Goal: Transaction & Acquisition: Purchase product/service

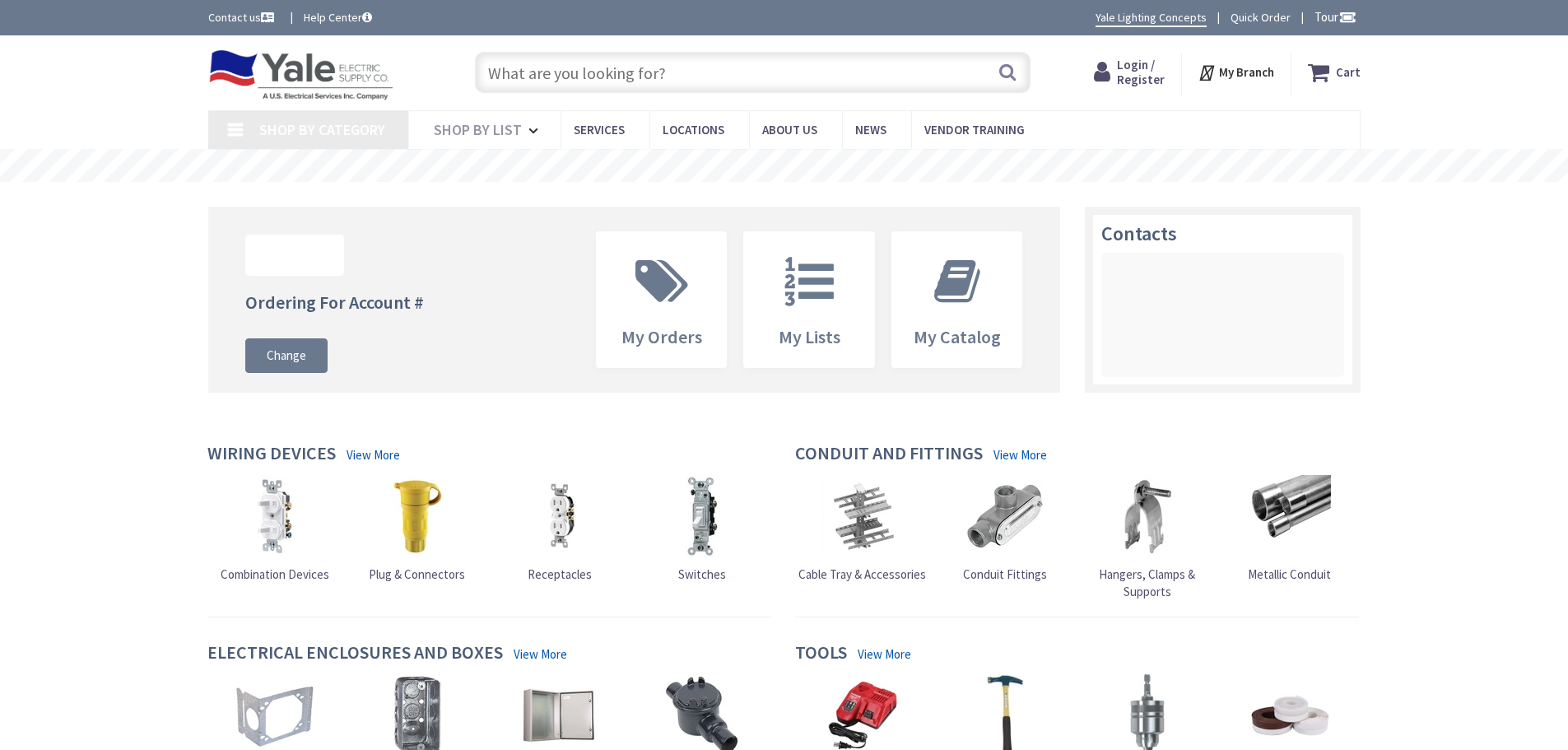
type input "[PERSON_NAME][GEOGRAPHIC_DATA], [GEOGRAPHIC_DATA]"
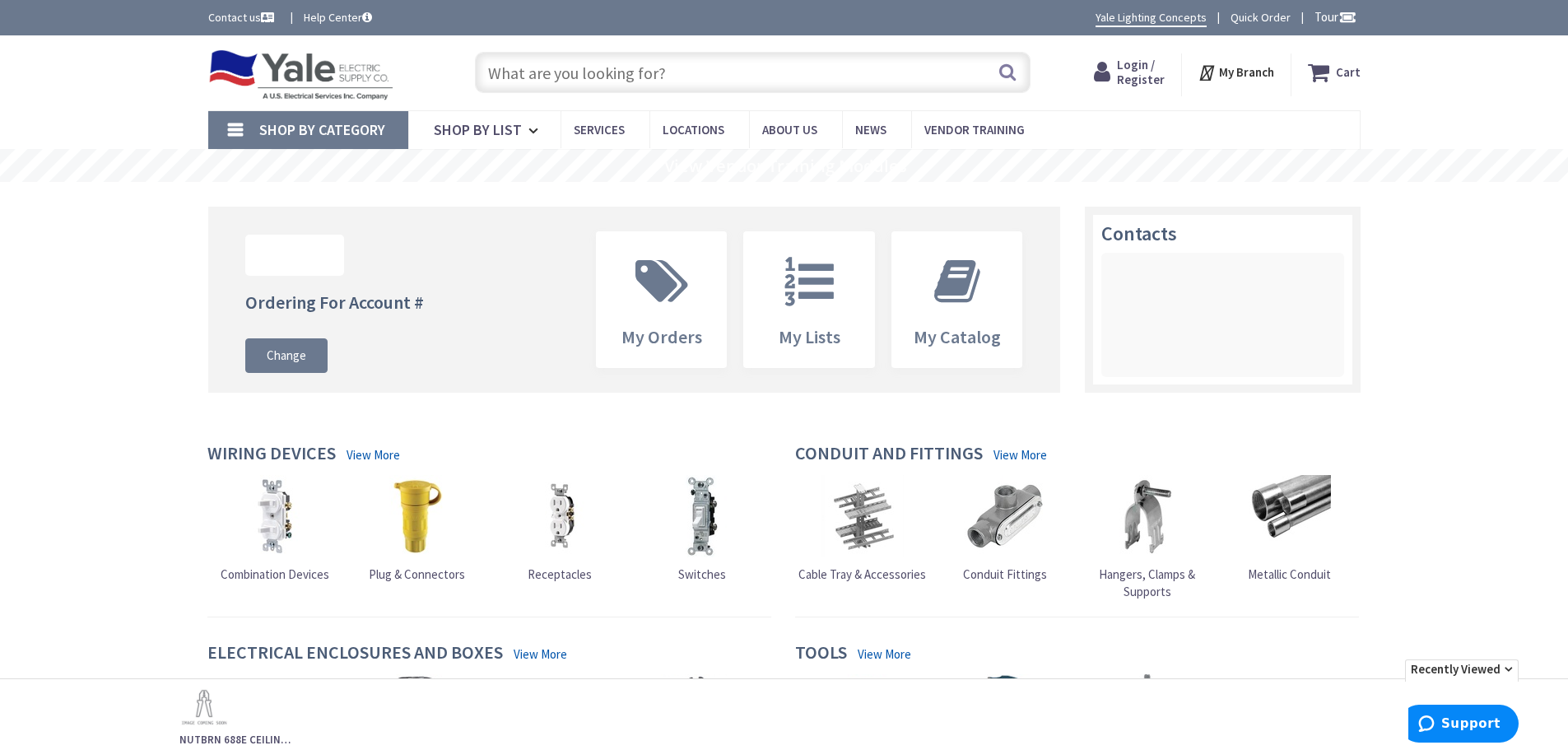
click at [299, 132] on span "Shop By Category" at bounding box center [322, 130] width 126 height 19
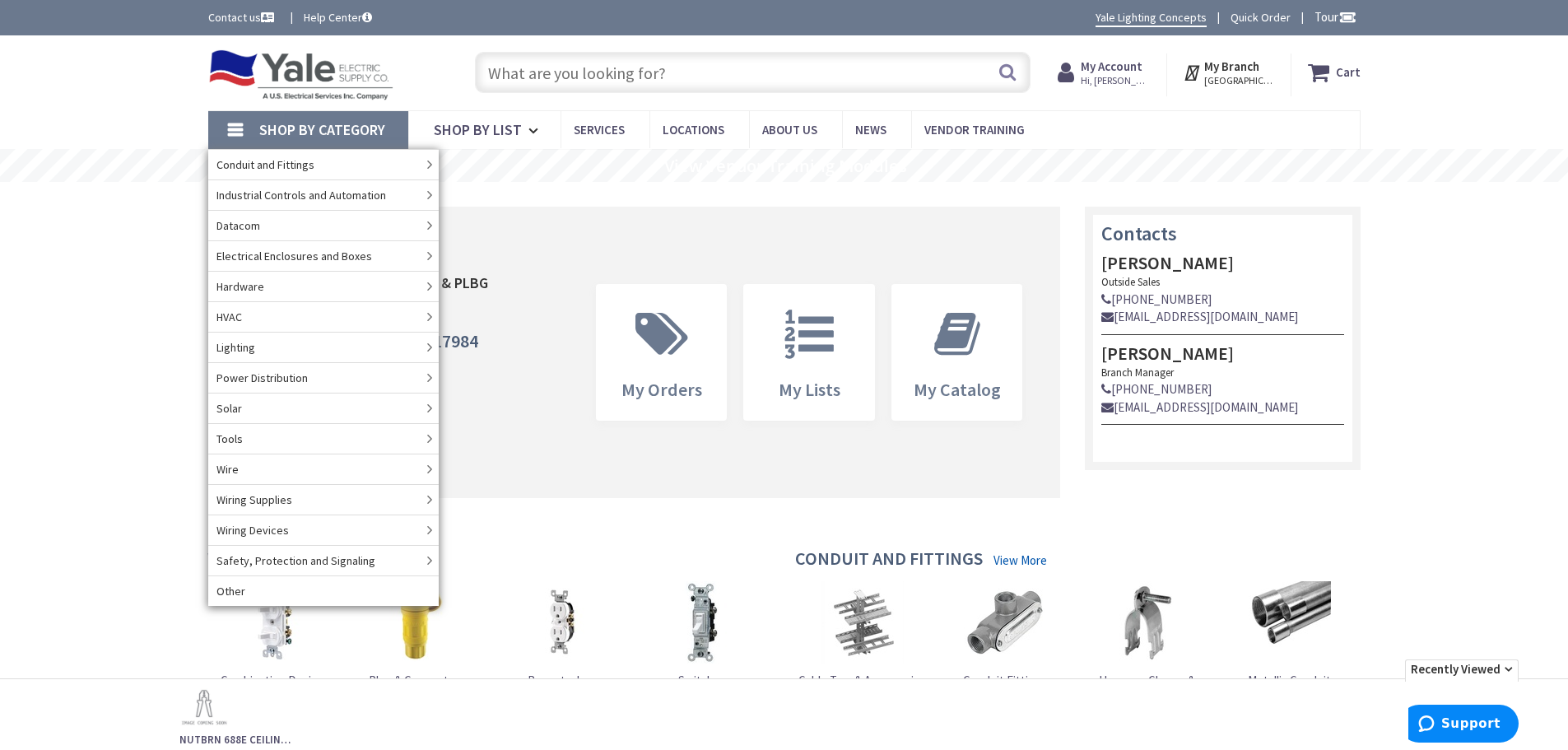
click at [550, 75] on input "text" at bounding box center [753, 73] width 556 height 41
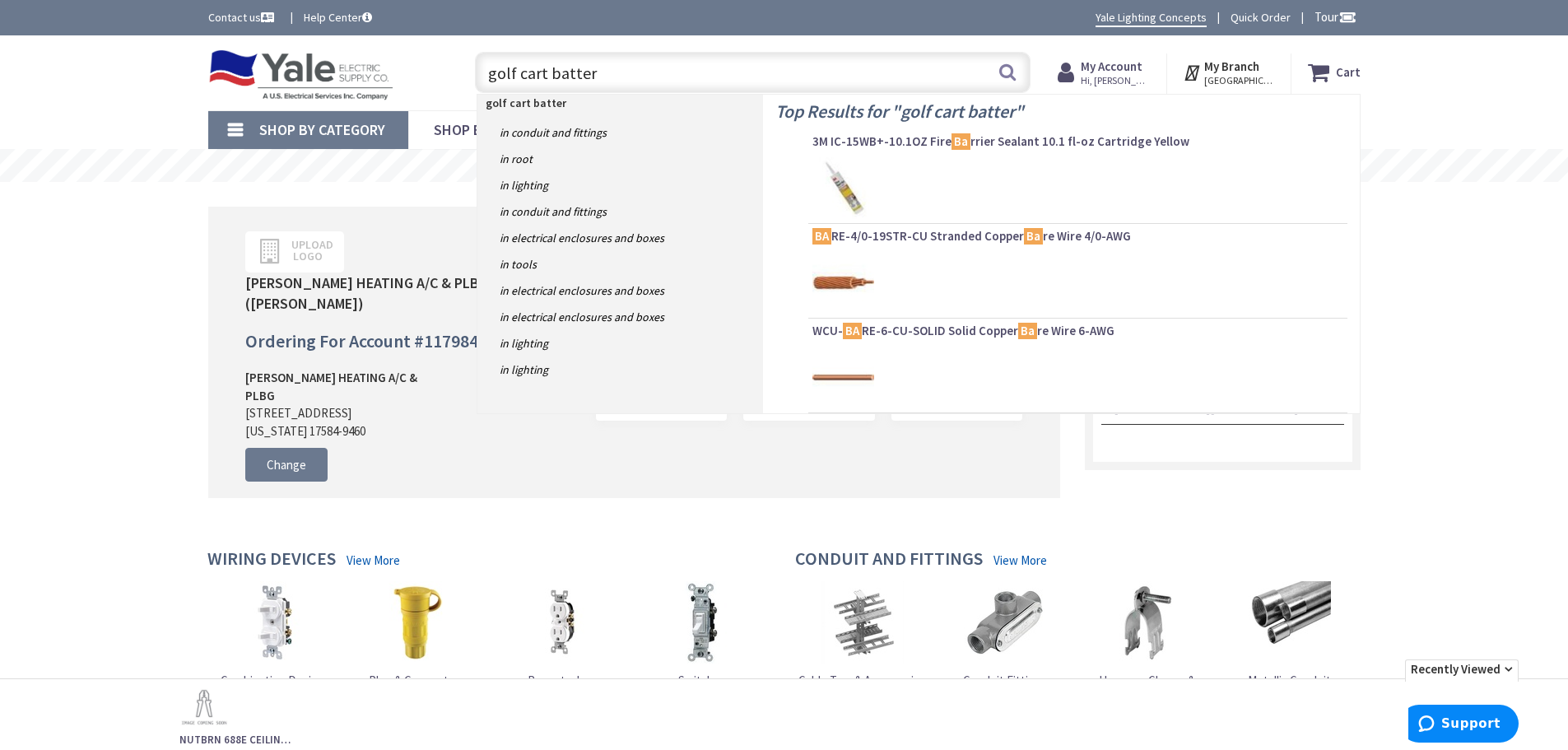
type input "golf cart battery"
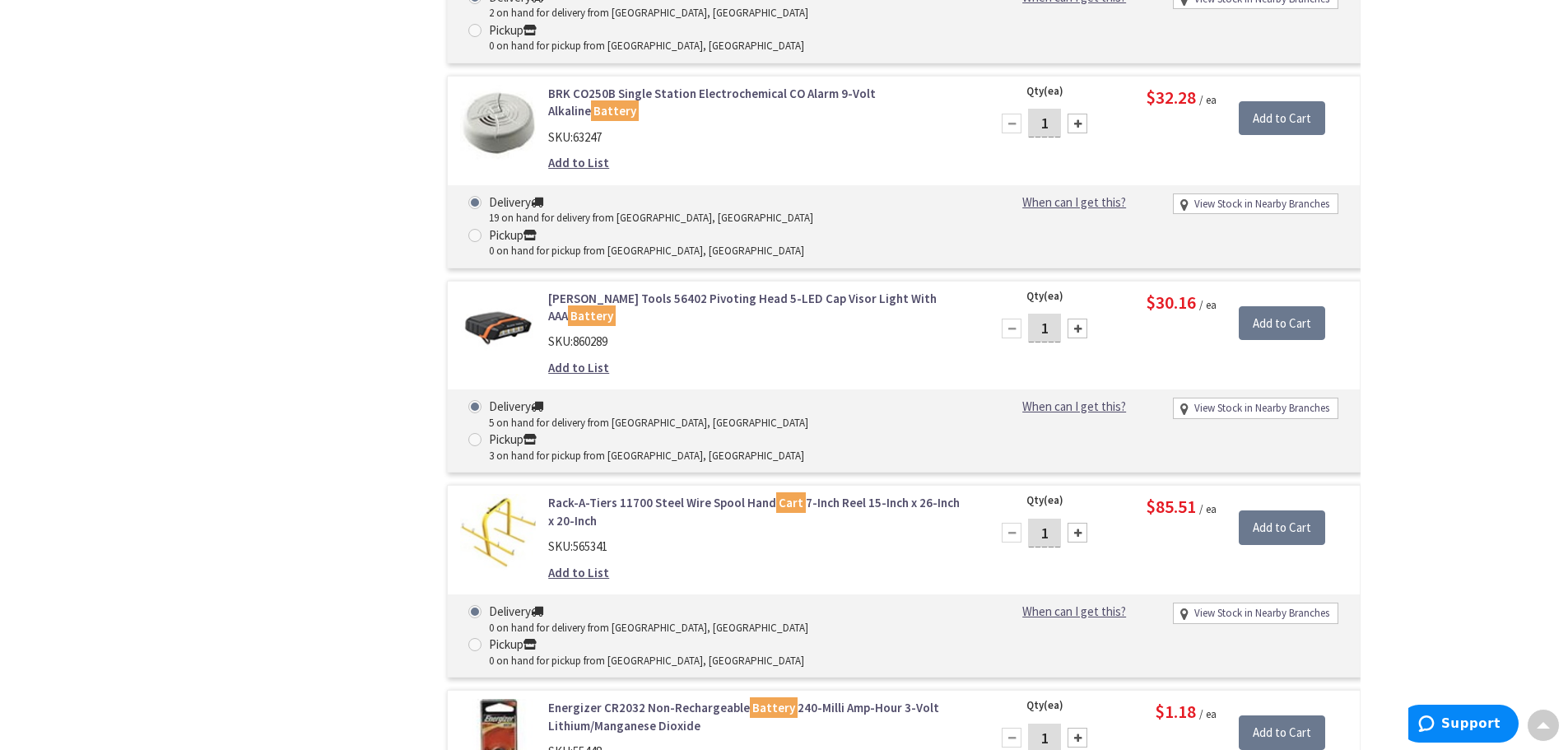
scroll to position [4392, 0]
